Goal: Task Accomplishment & Management: Manage account settings

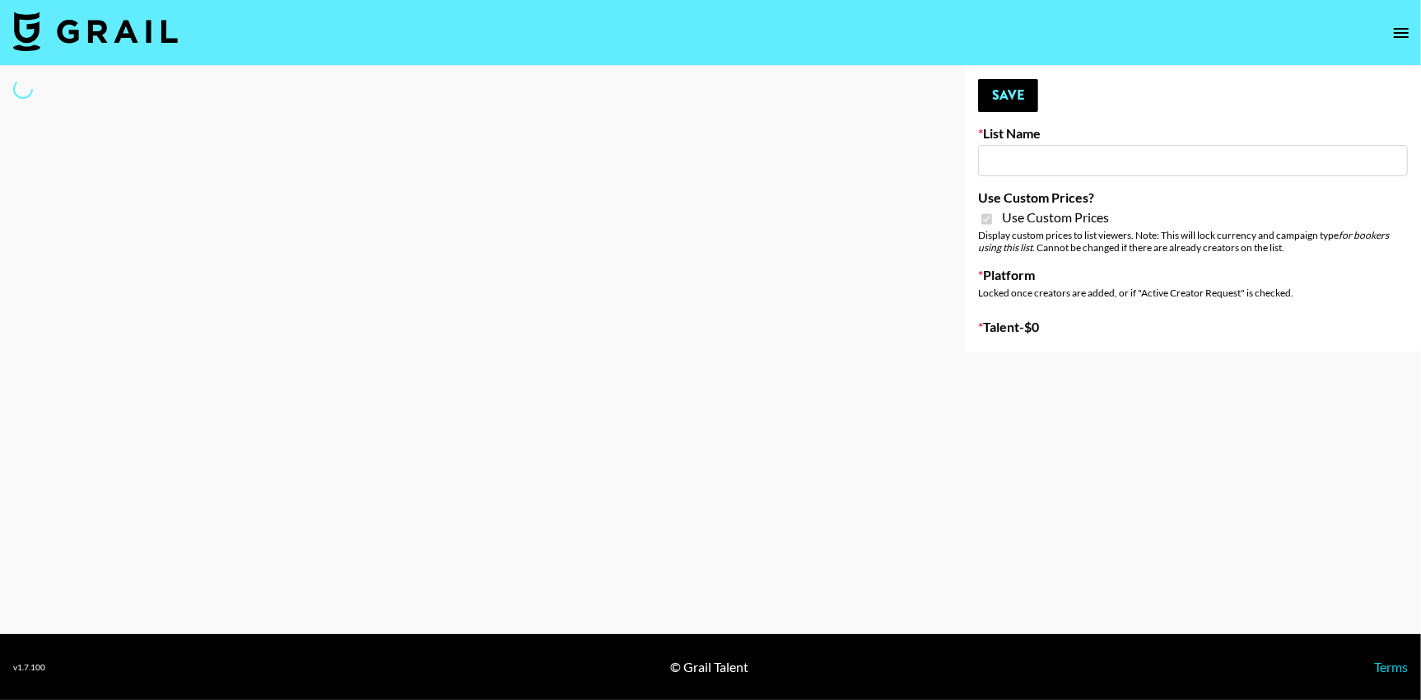
type input "Redence Beauty"
checkbox input "true"
select select "Brand"
type input "Wavytalk ([DATE])"
checkbox input "true"
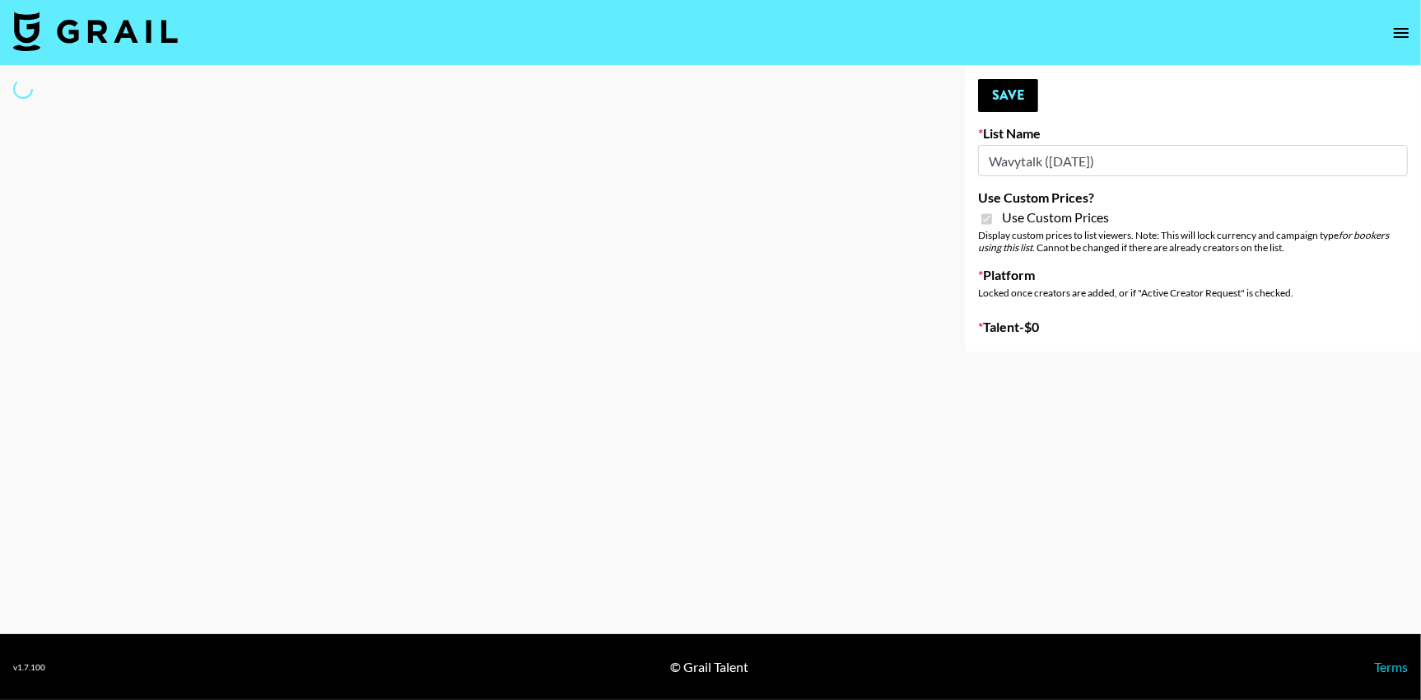
select select "Brand"
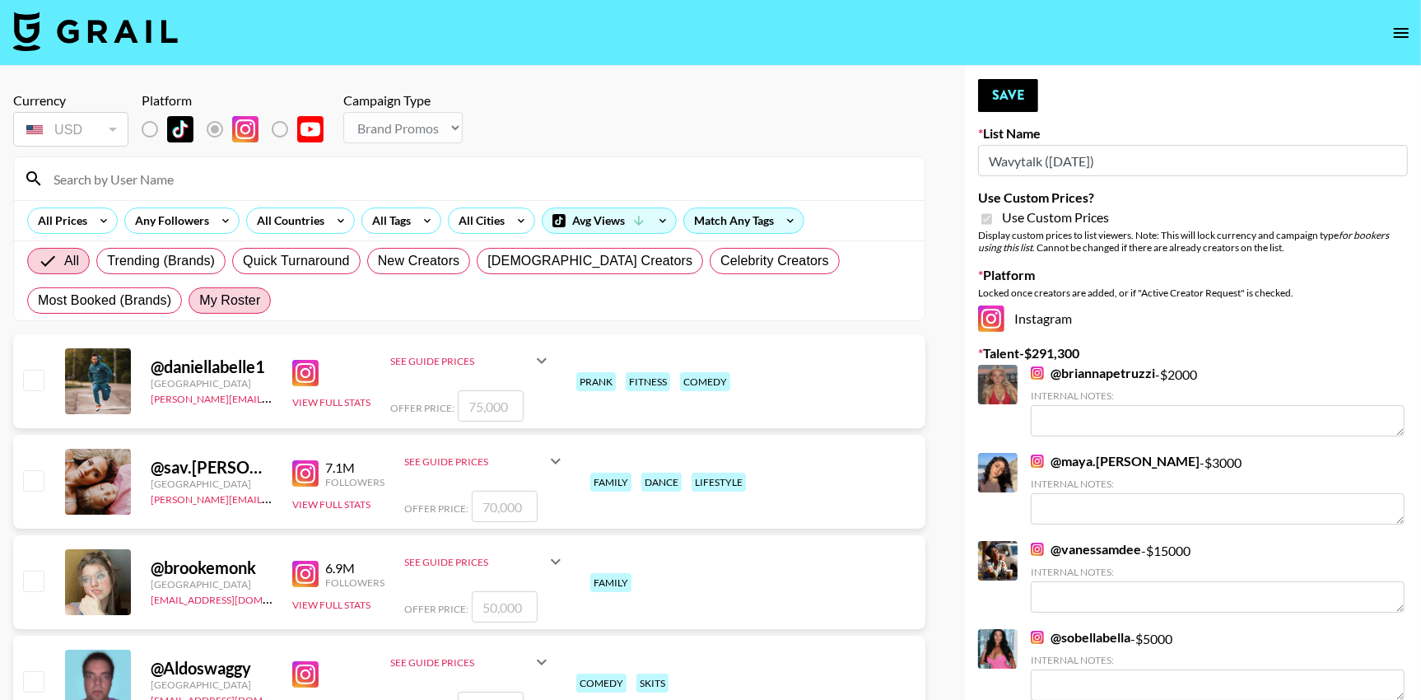
click at [250, 299] on span "My Roster" at bounding box center [229, 301] width 61 height 20
click at [199, 301] on input "My Roster" at bounding box center [199, 301] width 0 height 0
radio input "true"
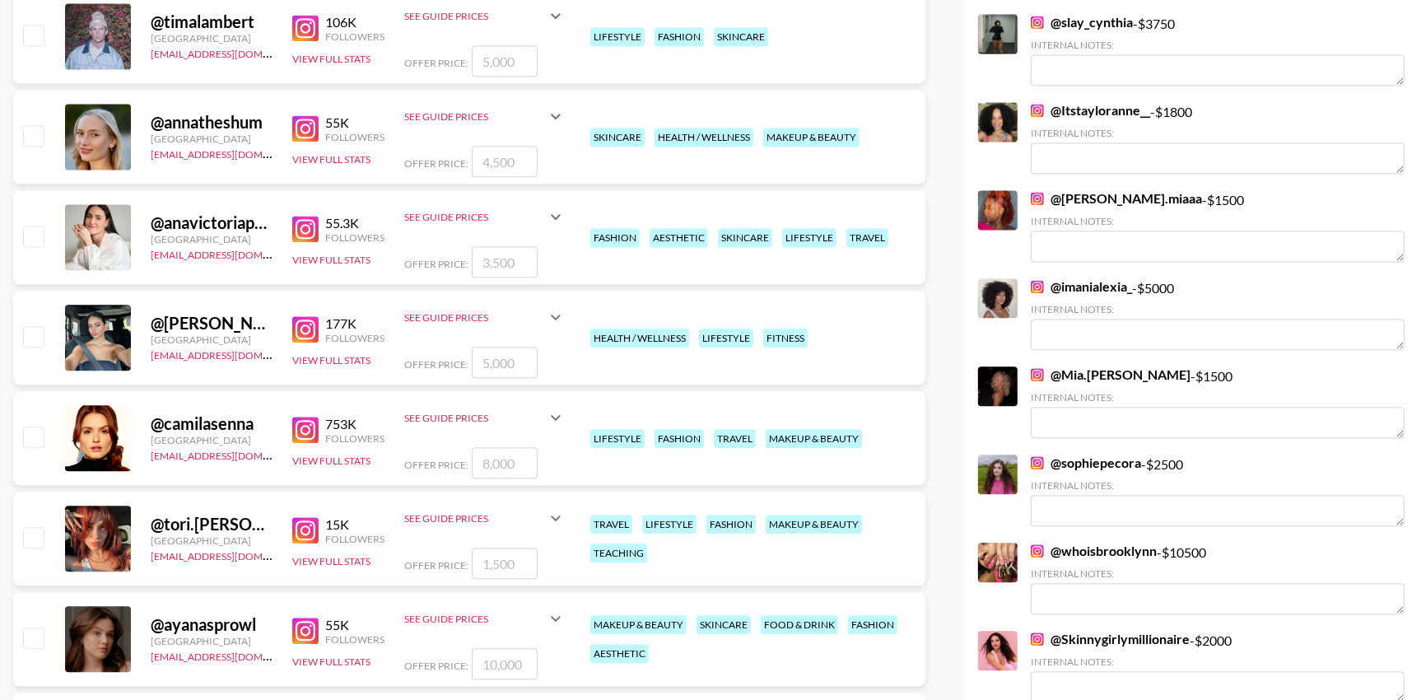
scroll to position [3501, 0]
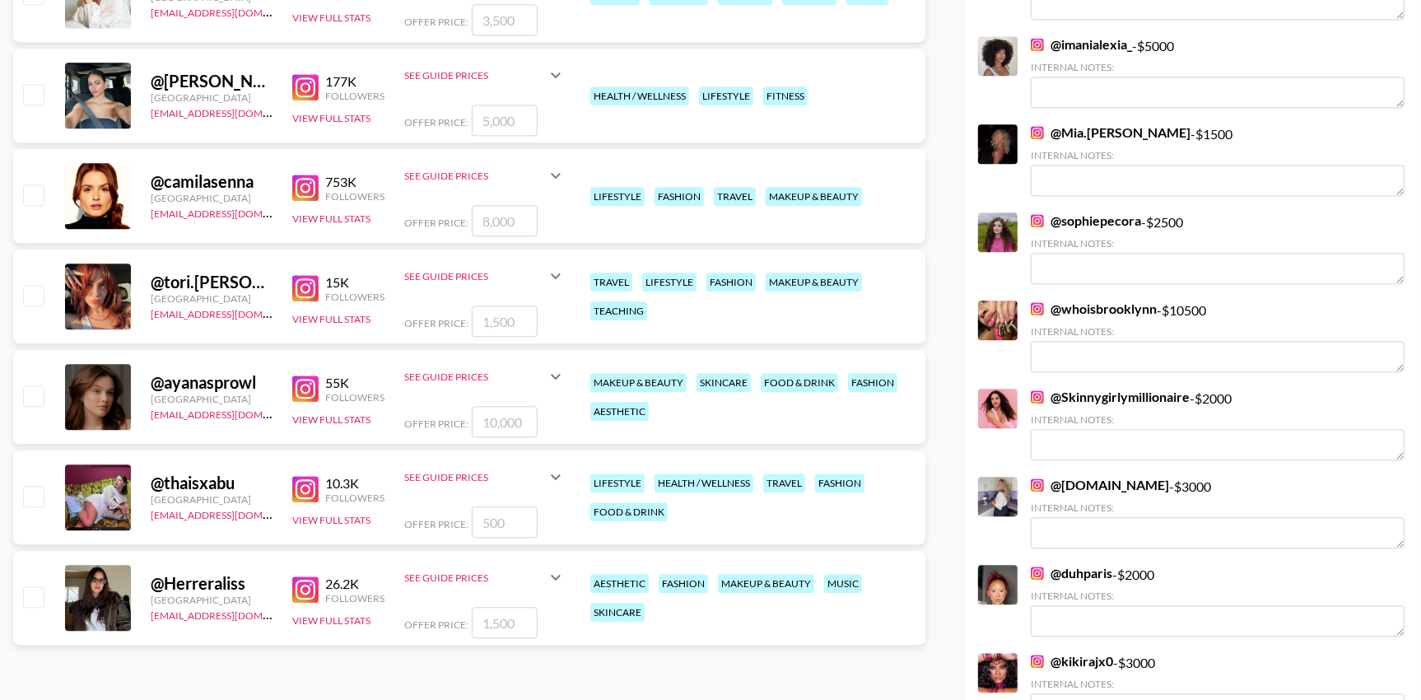
click at [35, 492] on input "checkbox" at bounding box center [33, 496] width 20 height 20
checkbox input "true"
type input "500"
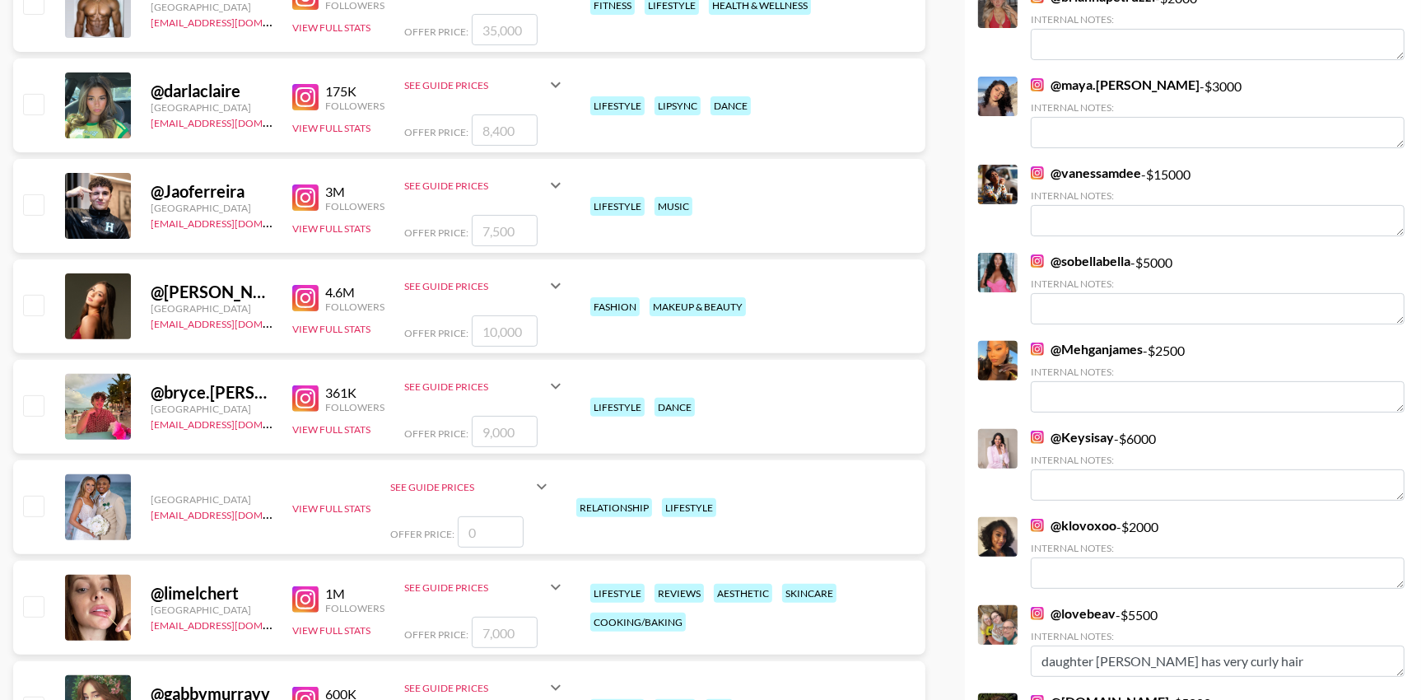
scroll to position [0, 0]
